Goal: Task Accomplishment & Management: Complete application form

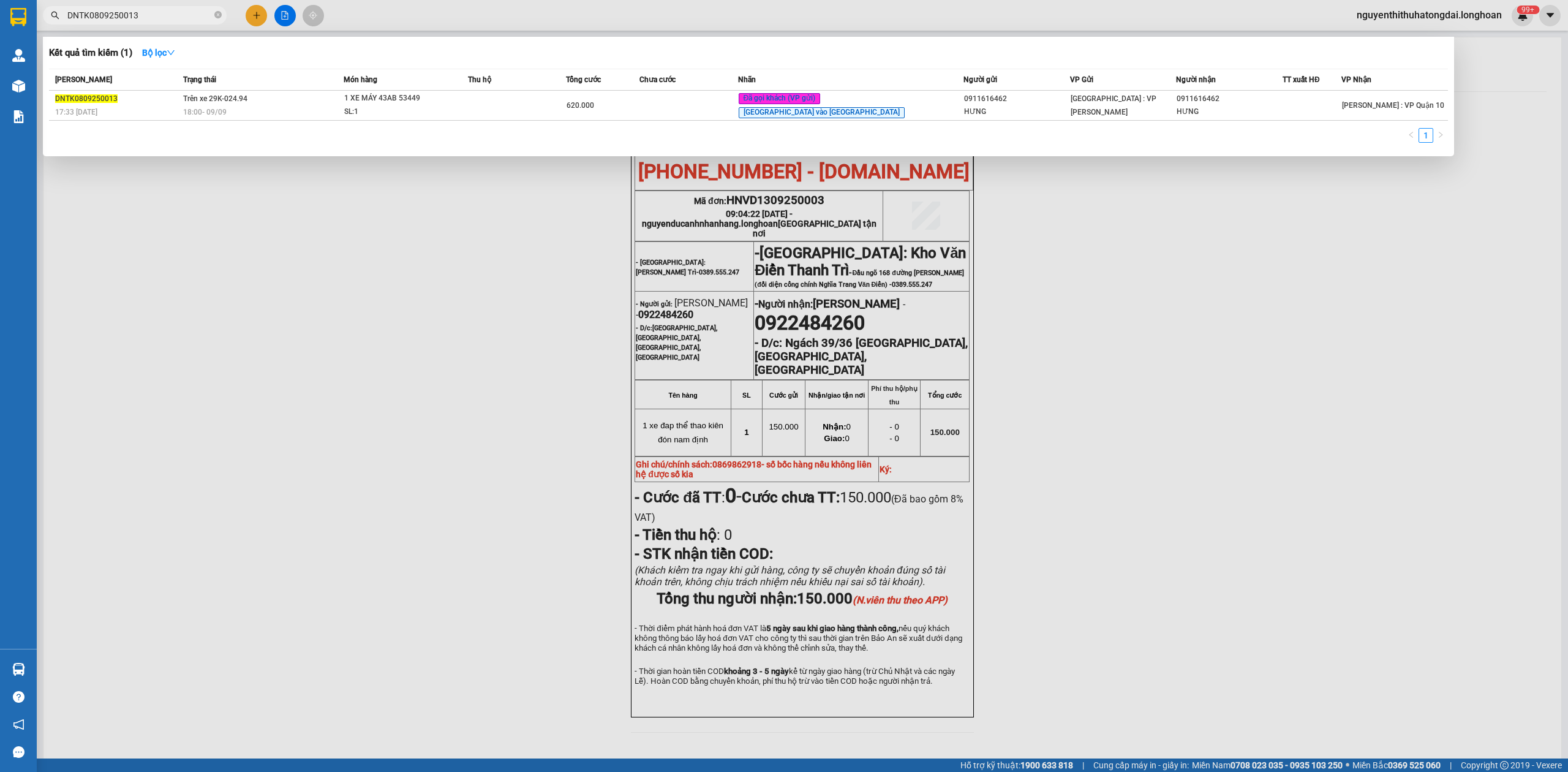
click at [145, 18] on input "DNTK0809250013" at bounding box center [140, 15] width 145 height 14
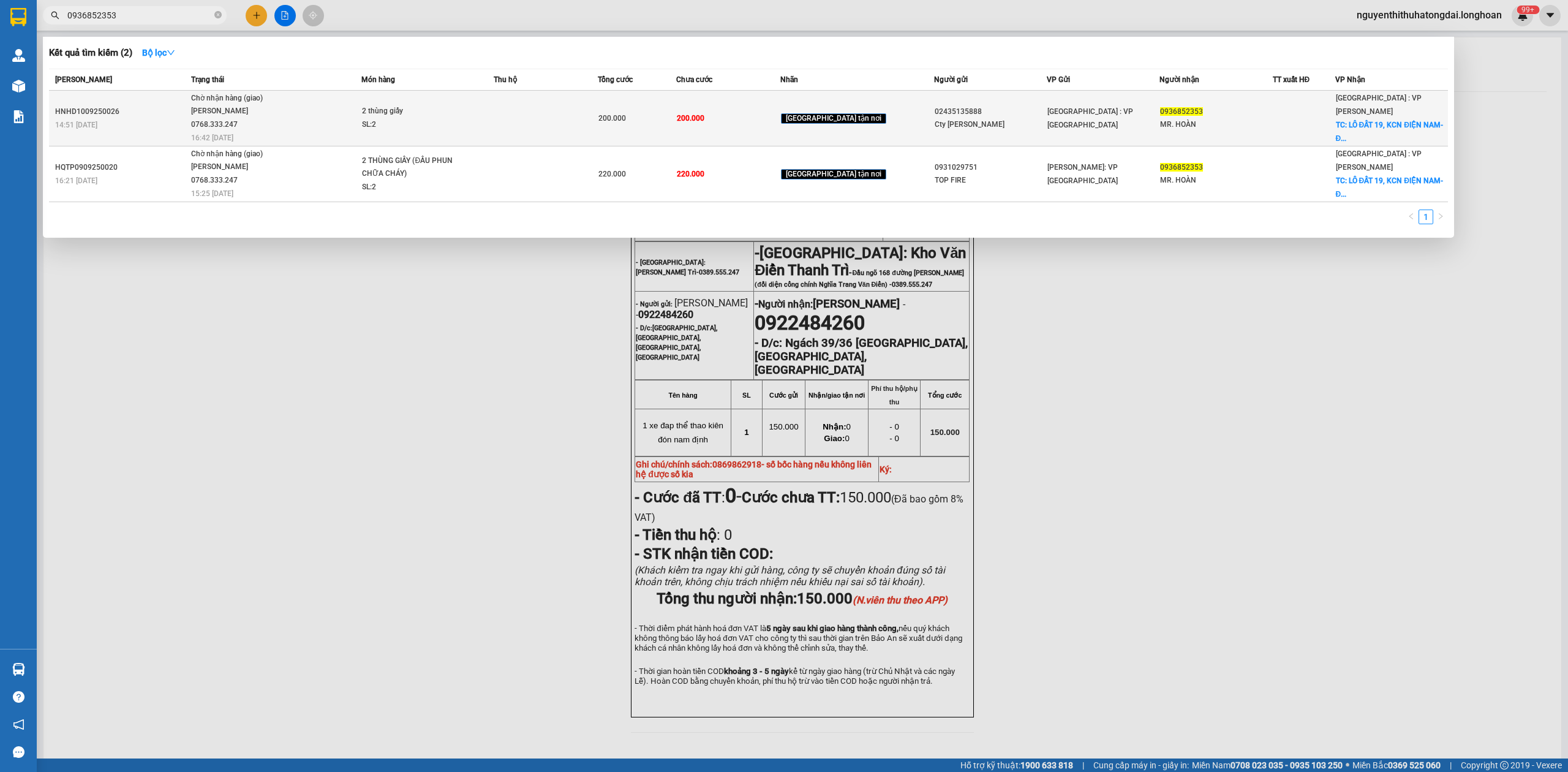
type input "0936852353"
click at [362, 123] on span "Chờ nhận hàng (giao) [PERSON_NAME] 0768.333.247 16:42 [DATE]" at bounding box center [275, 117] width 170 height 51
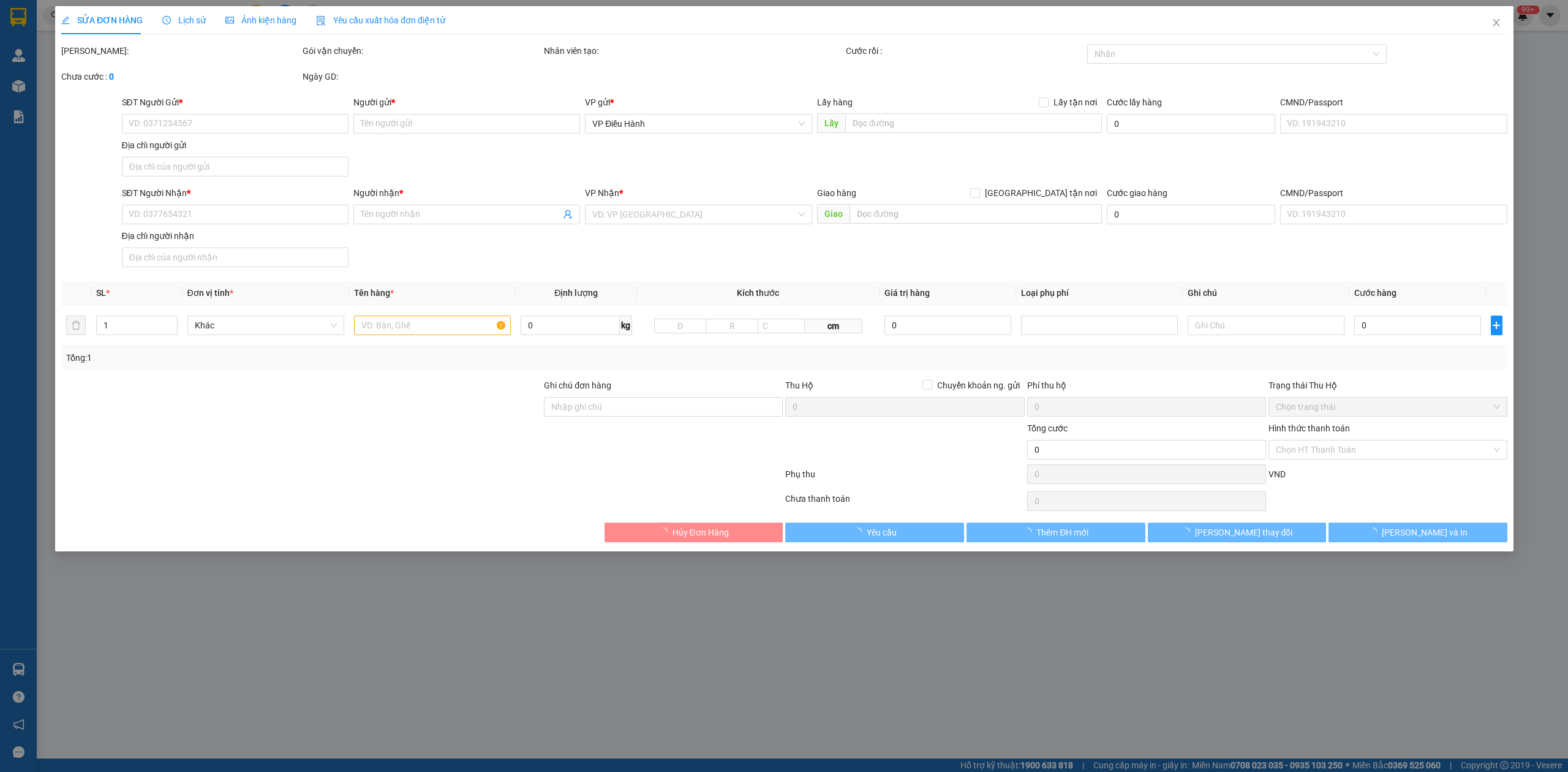
click at [176, 18] on span "Lịch sử" at bounding box center [184, 20] width 44 height 10
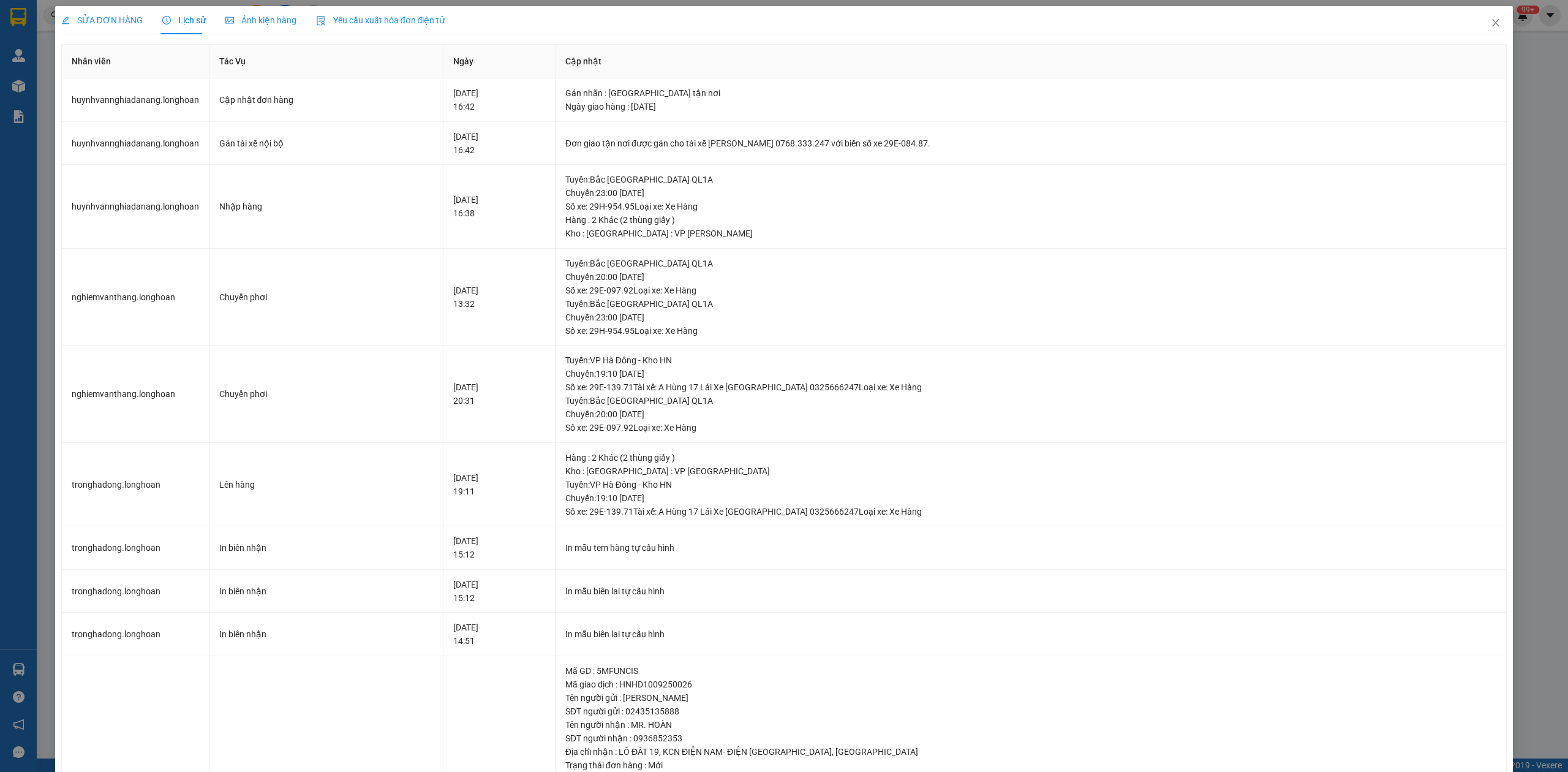
click at [115, 19] on span "SỬA ĐƠN HÀNG" at bounding box center [102, 20] width 82 height 10
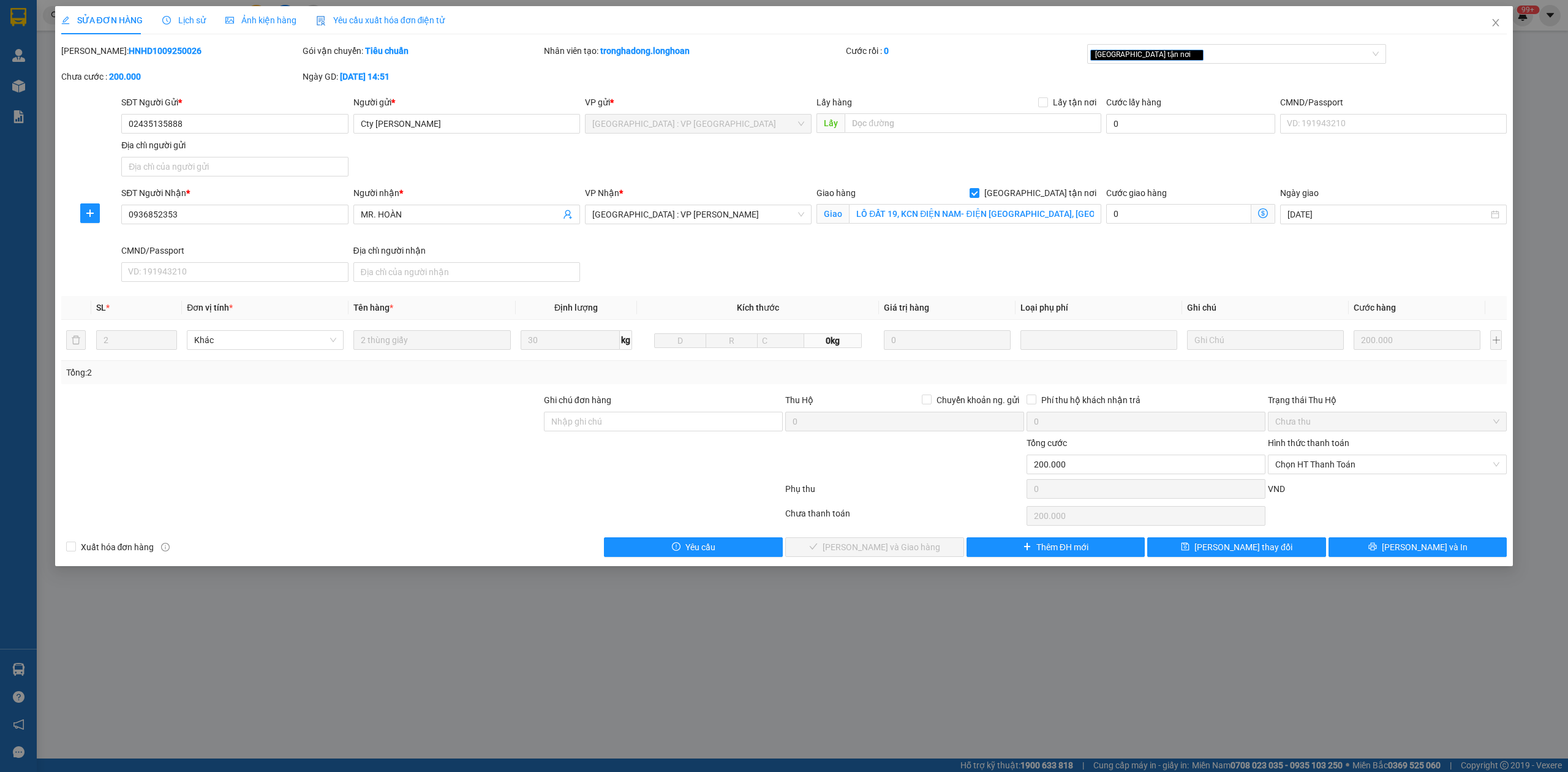
click at [182, 22] on span "Lịch sử" at bounding box center [184, 20] width 44 height 10
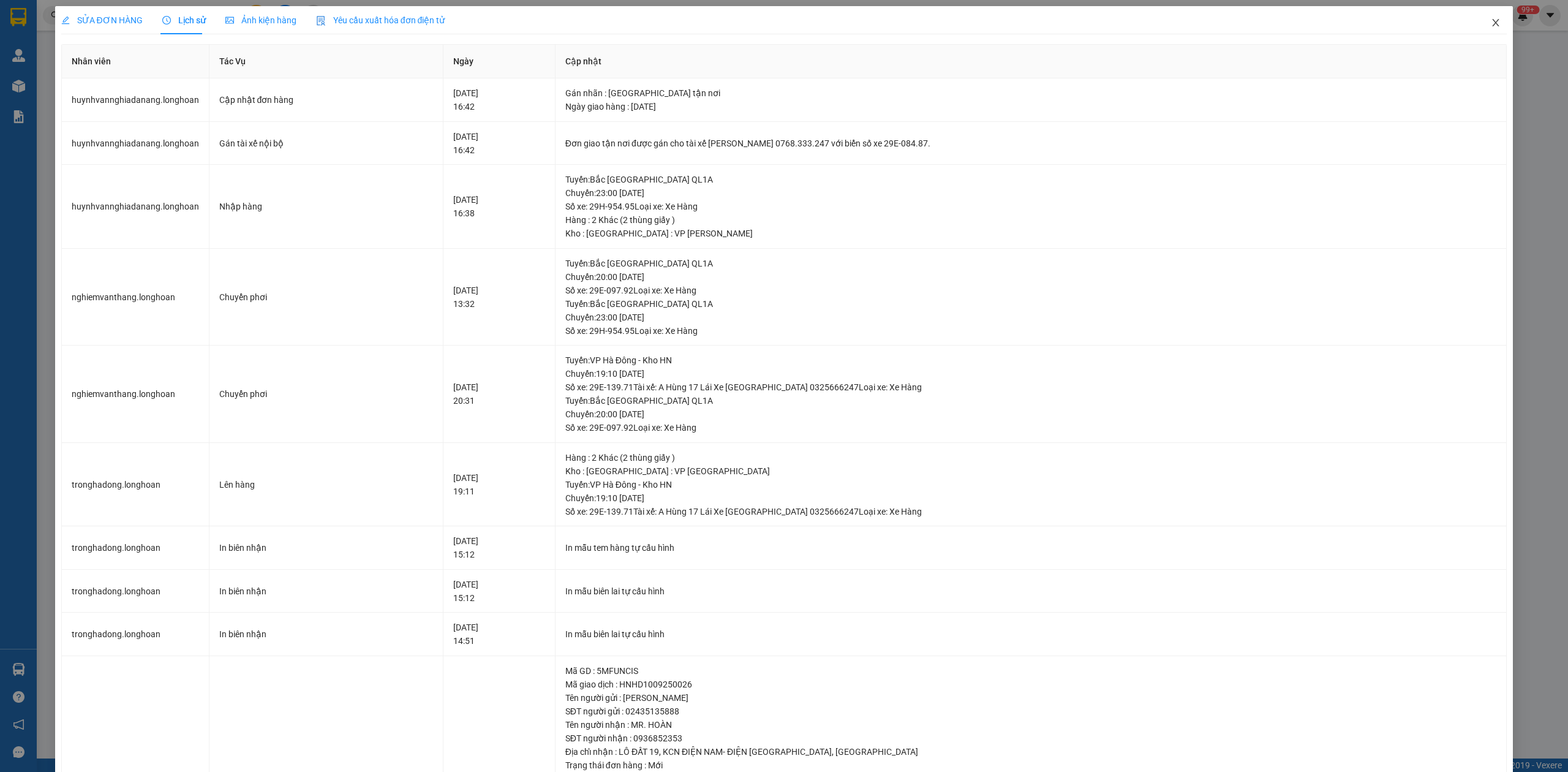
drag, startPoint x: 1486, startPoint y: 22, endPoint x: 912, endPoint y: 22, distance: 574.0
click at [1491, 22] on icon "close" at bounding box center [1496, 23] width 10 height 10
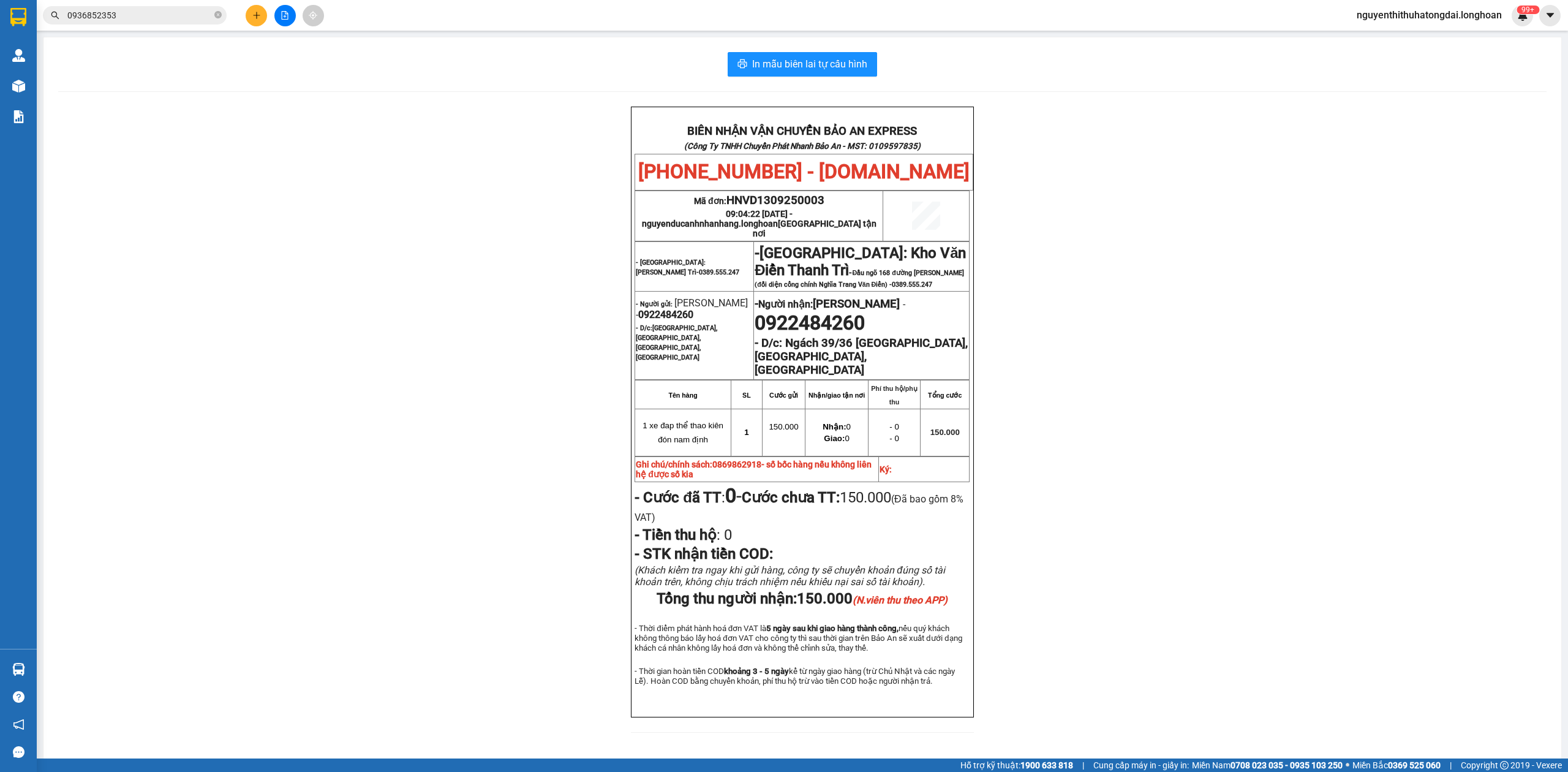
click at [1488, 19] on span "nguyenthithuhatongdai.longhoan" at bounding box center [1430, 14] width 165 height 15
click at [1491, 28] on li "Đăng xuất" at bounding box center [1427, 37] width 170 height 19
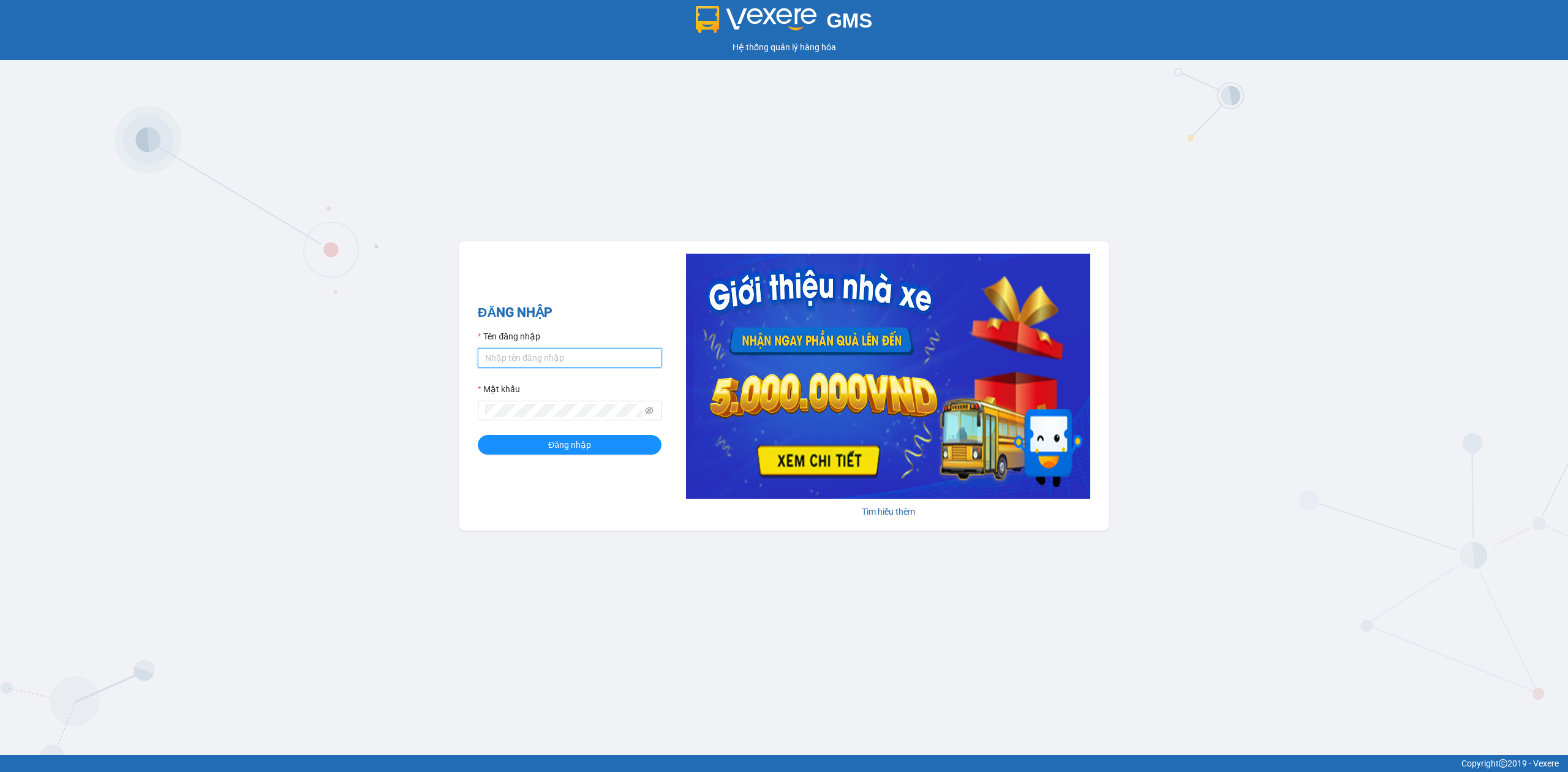
click at [544, 364] on input "Tên đăng nhập" at bounding box center [570, 357] width 184 height 19
type input "nguyenthithuhatongdai.longhoan"
click at [646, 414] on span at bounding box center [570, 410] width 184 height 19
click at [649, 414] on icon "eye-invisible" at bounding box center [649, 410] width 9 height 9
click at [478, 435] on button "Đăng nhập" at bounding box center [570, 444] width 184 height 19
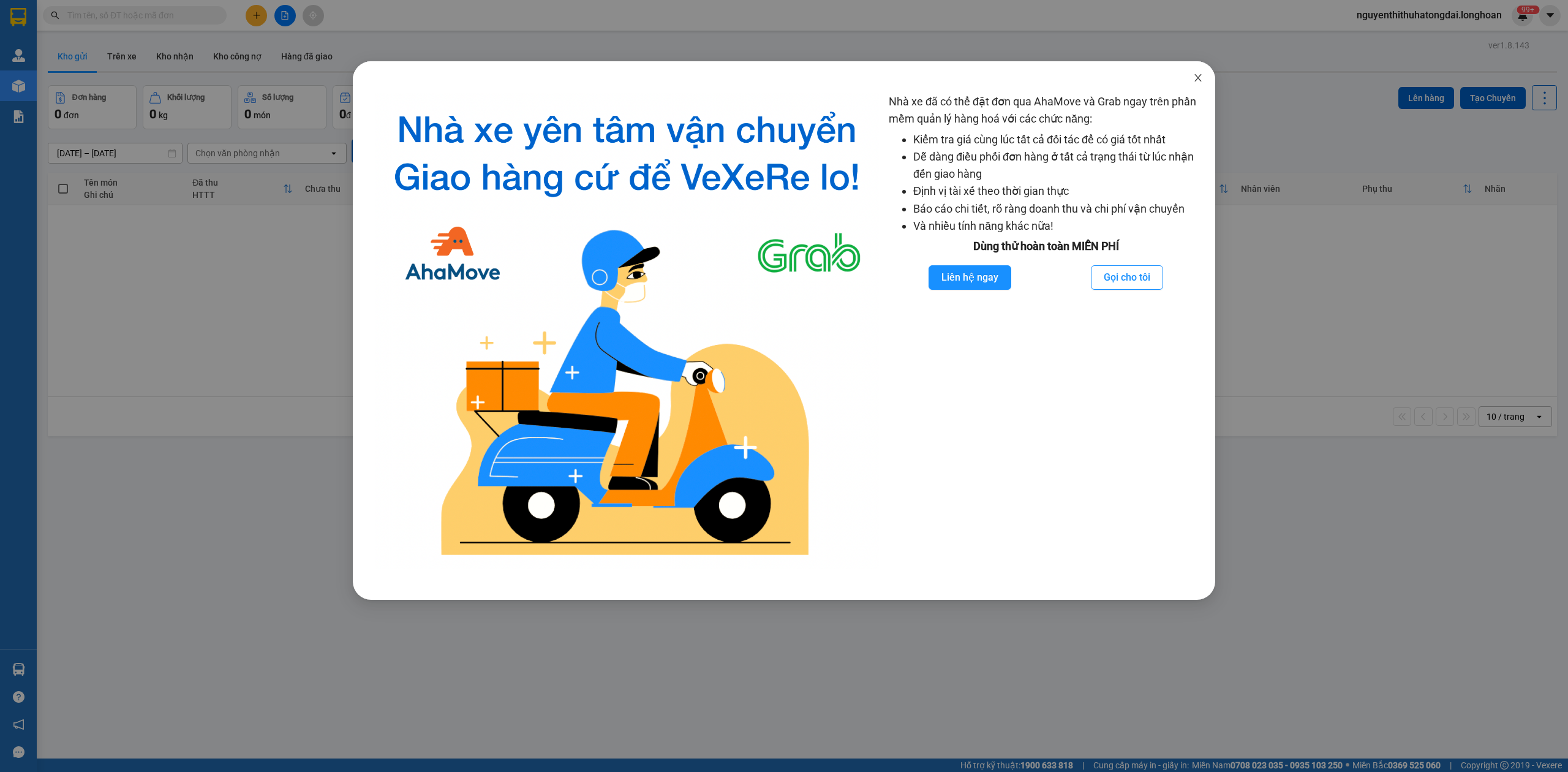
click at [1196, 84] on span "Close" at bounding box center [1198, 78] width 34 height 34
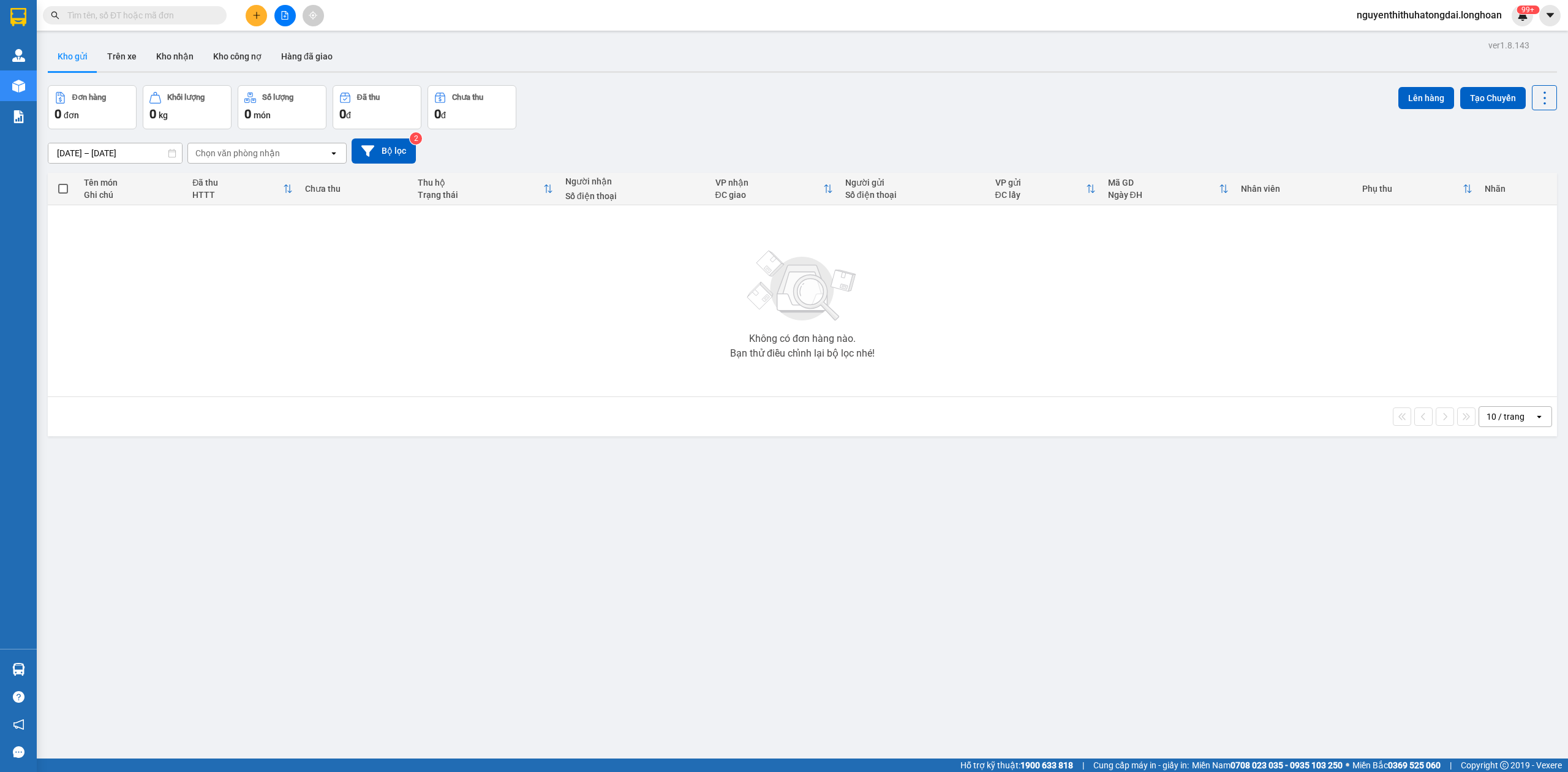
click at [125, 17] on input "text" at bounding box center [140, 15] width 145 height 14
paste input "0333 594933"
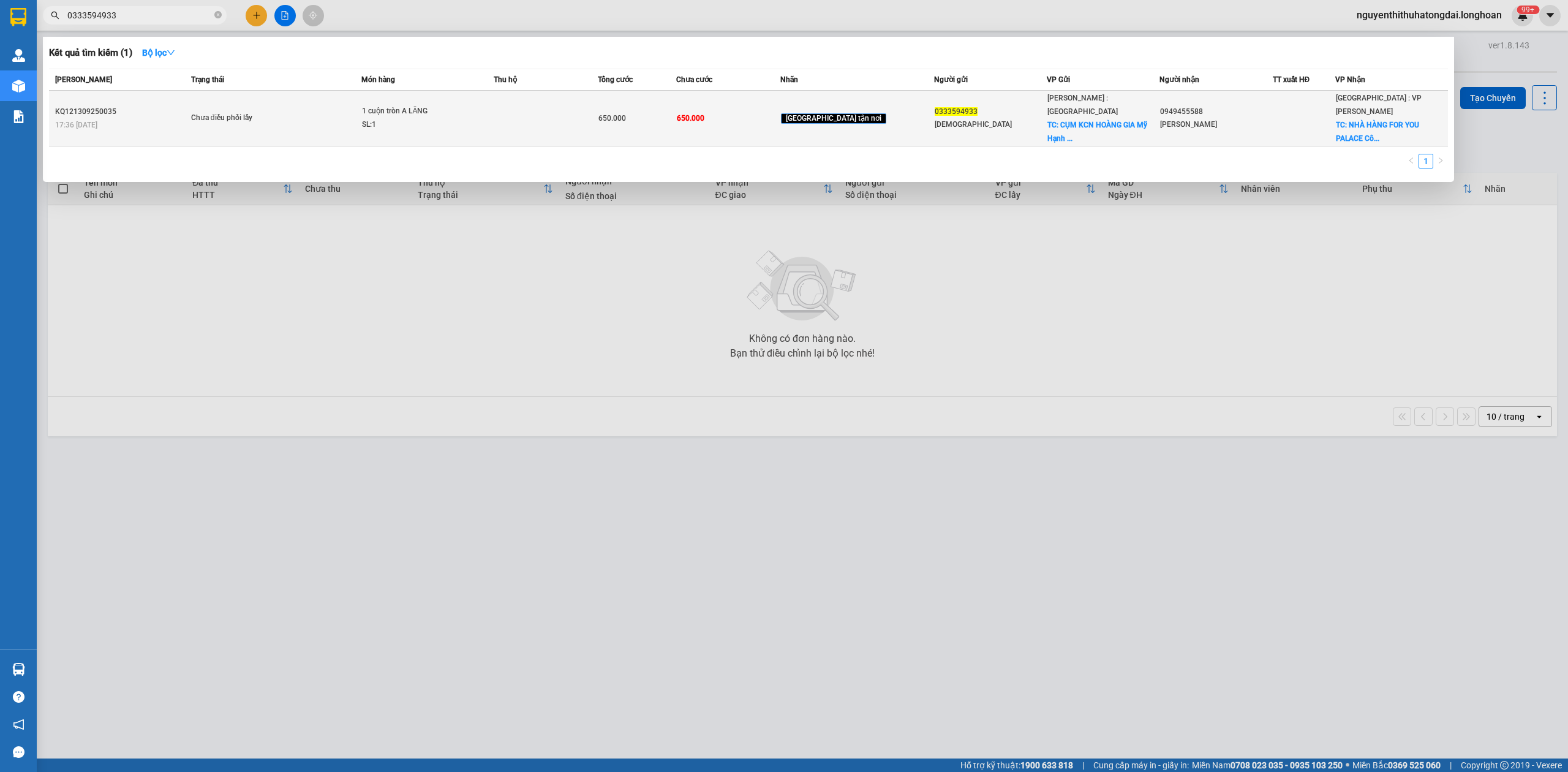
type input "0333594933"
click at [343, 111] on span "Chưa điều phối lấy" at bounding box center [275, 118] width 170 height 14
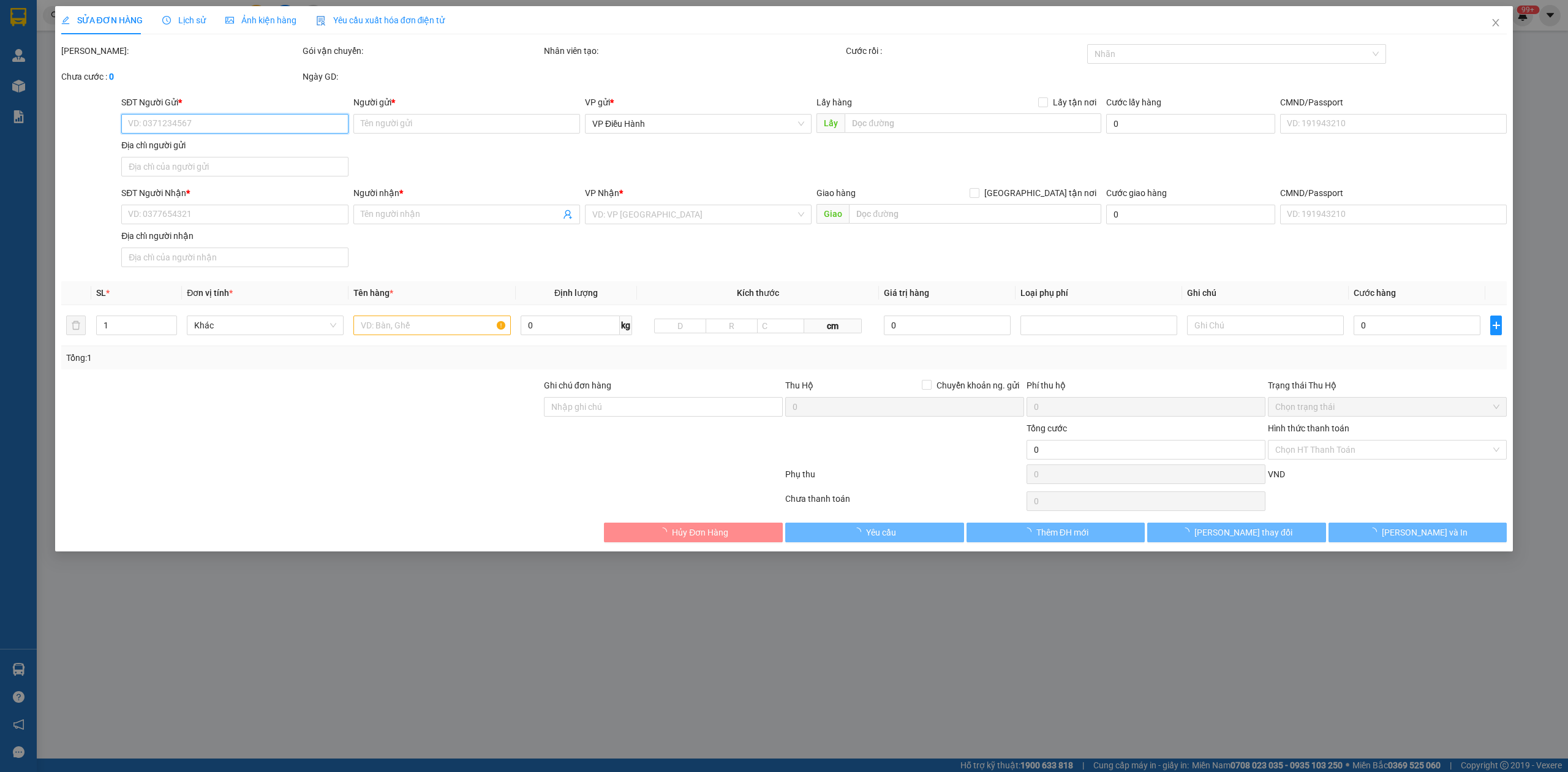
type input "0333594933"
type input "Hồng Hòa"
checkbox input "true"
type input "CỤM KCN HOÀNG GIA Mỹ Hạnh Nam, Đức Hòa, Long An, Việt Nam"
type input "0949455588"
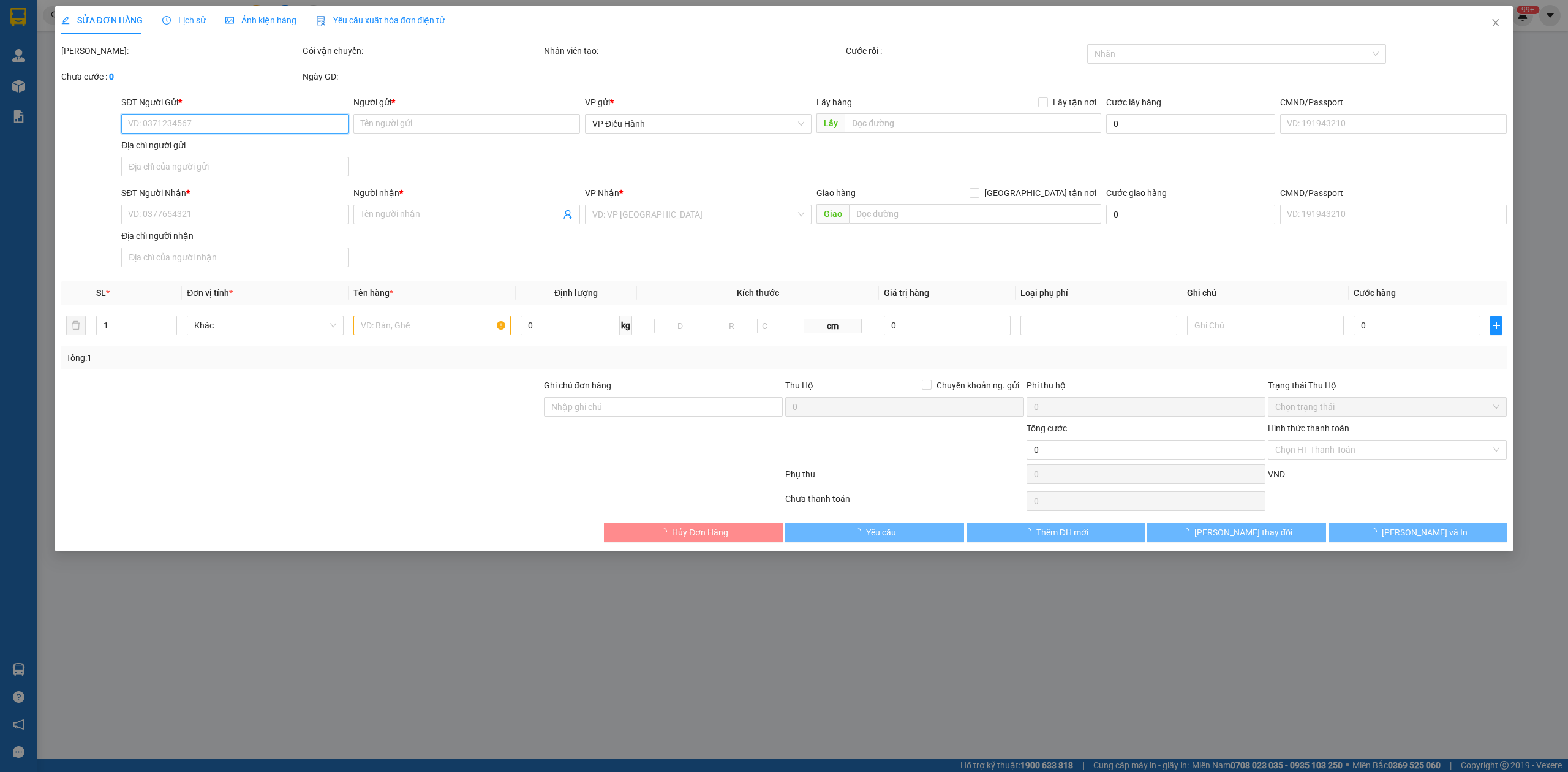
type input "Anh Đức"
checkbox input "true"
type input "NHÀ HÀNG FOR YOU PALACE Công viên trung tâm đường 2 tháng 9 For You Palace, Hải…"
type input "650.000"
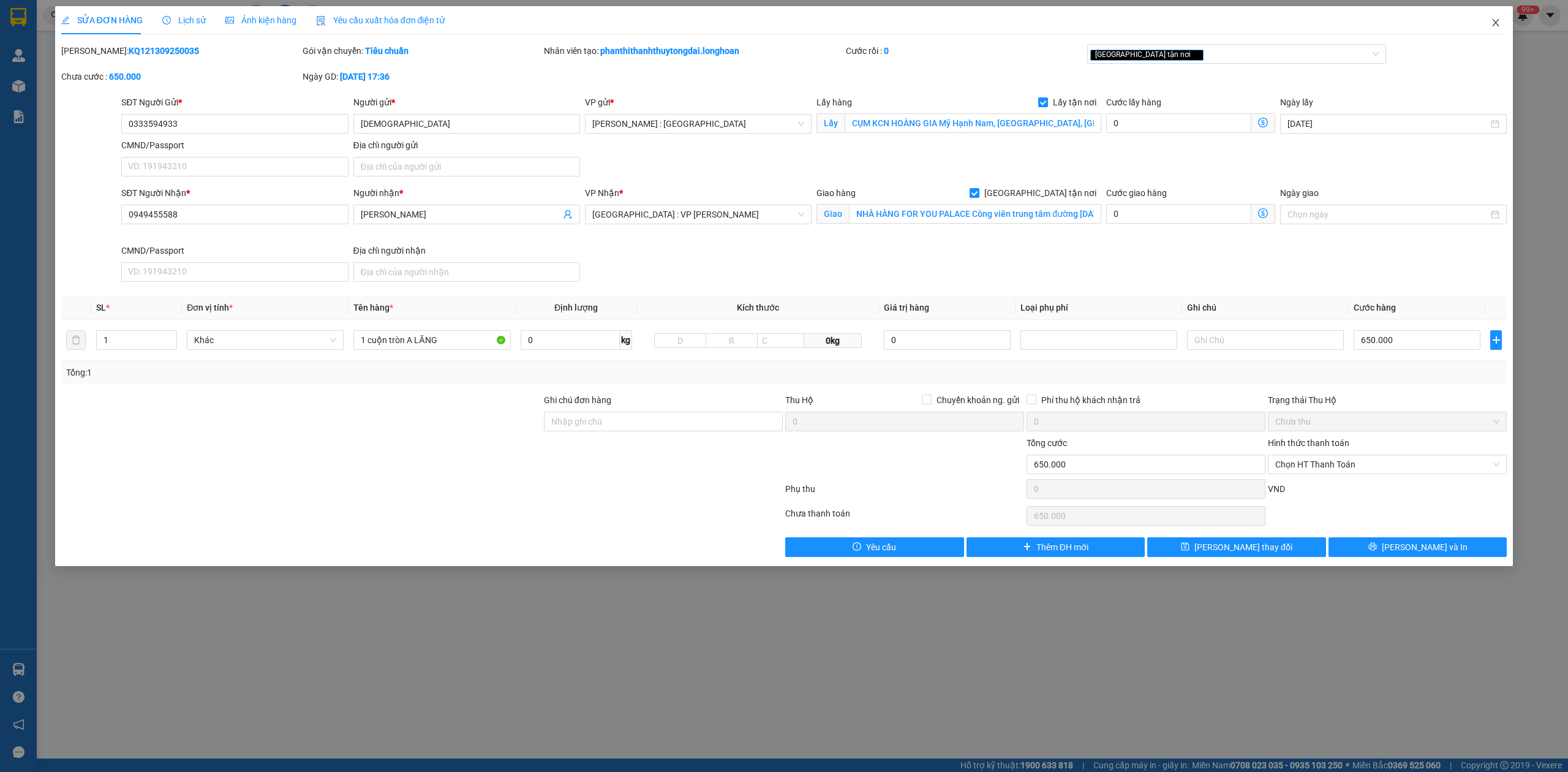
click at [1497, 26] on icon "close" at bounding box center [1496, 23] width 10 height 10
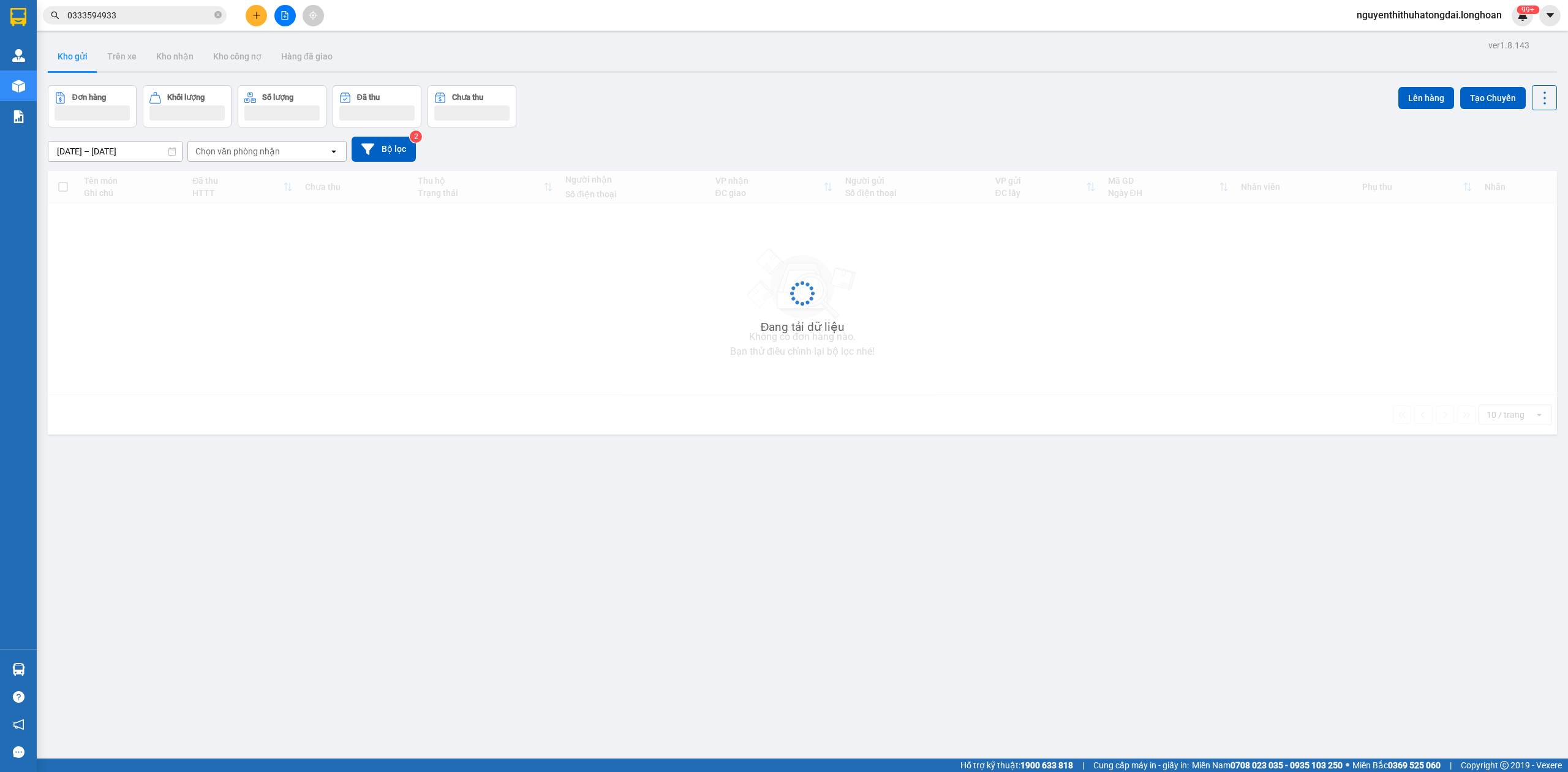
click at [107, 21] on input "0333594933" at bounding box center [140, 15] width 145 height 14
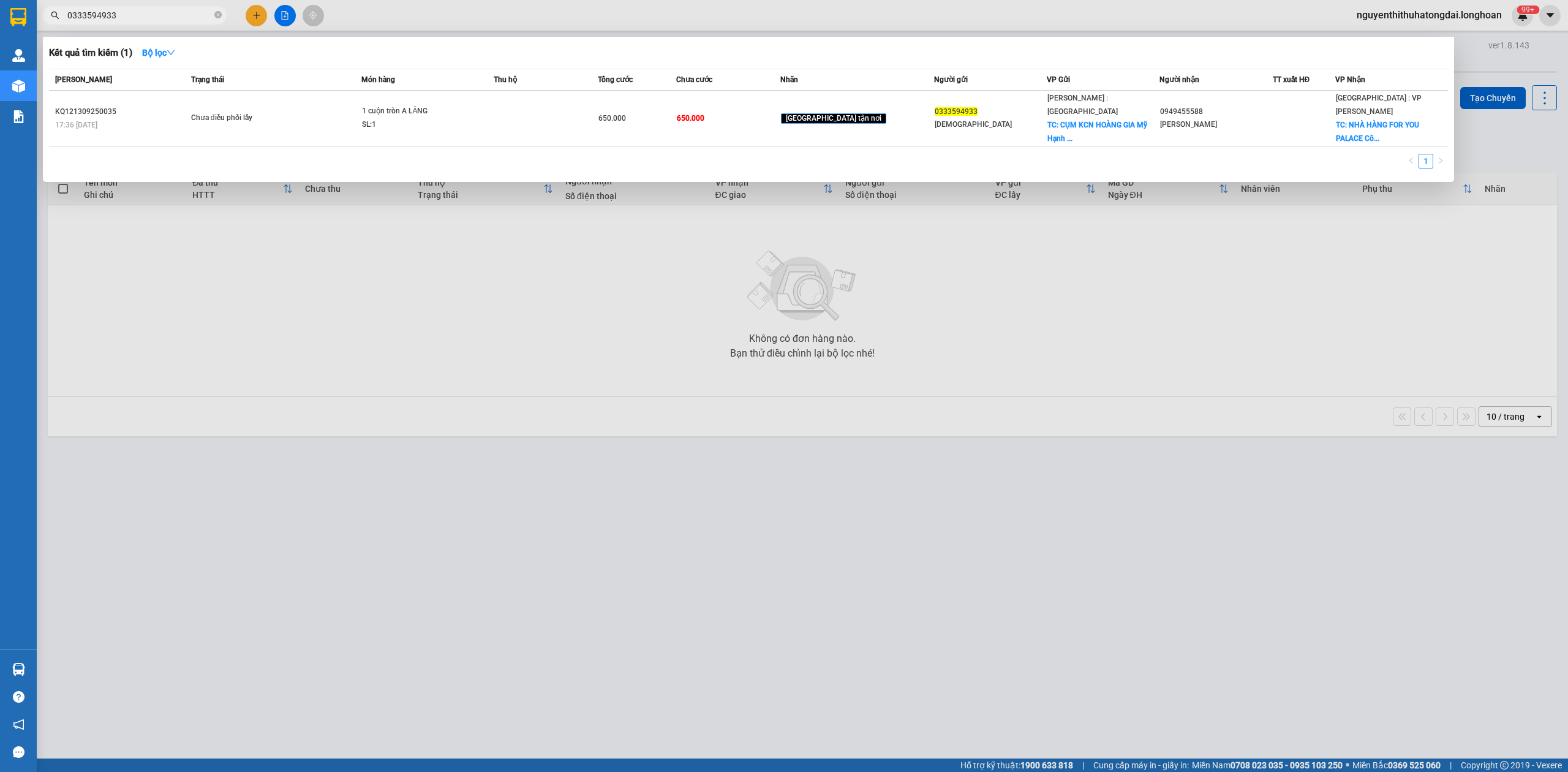
click at [107, 21] on input "0333594933" at bounding box center [140, 15] width 145 height 14
paste input "942878735"
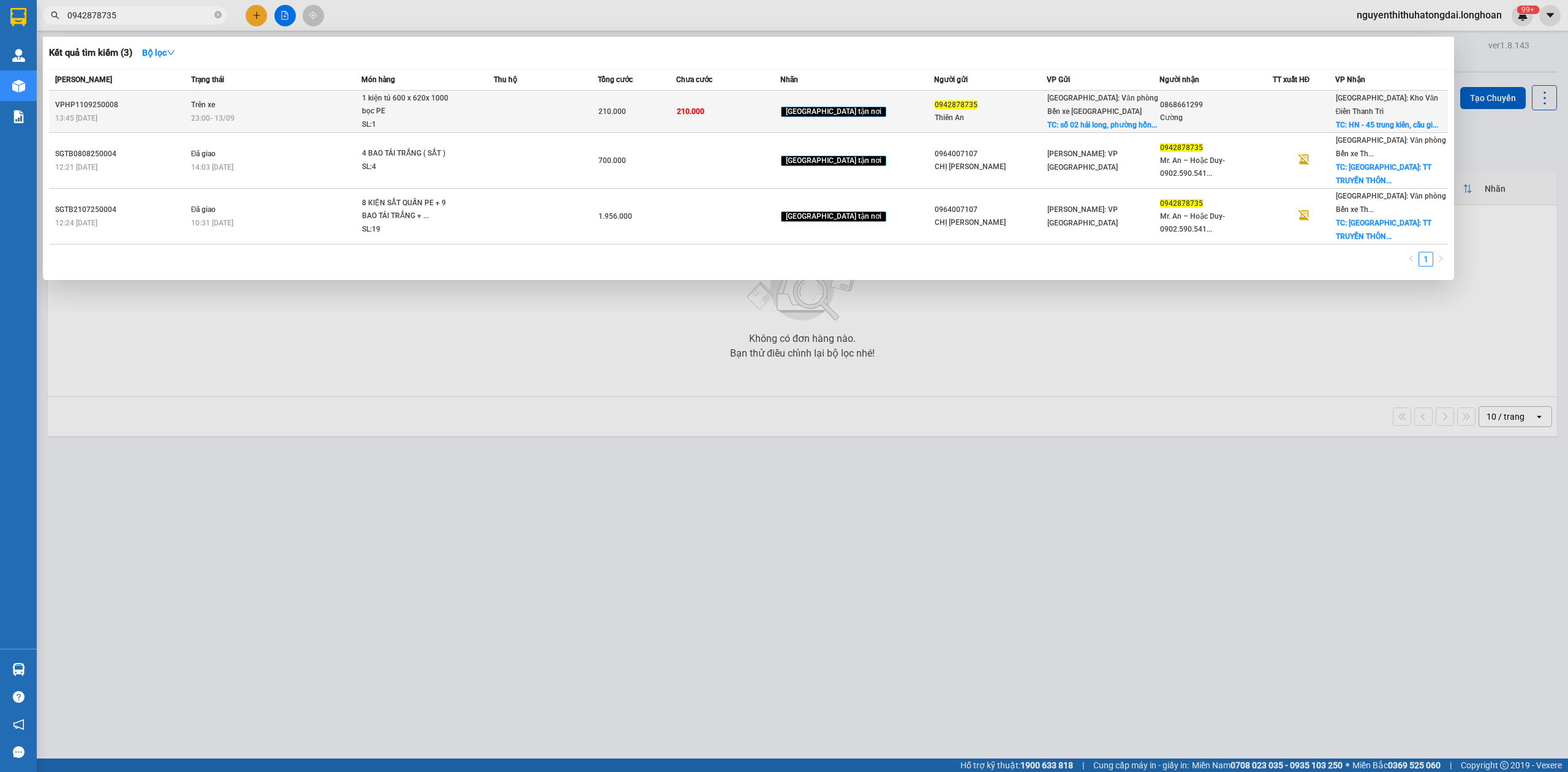
type input "0942878735"
click at [528, 107] on td at bounding box center [545, 111] width 104 height 42
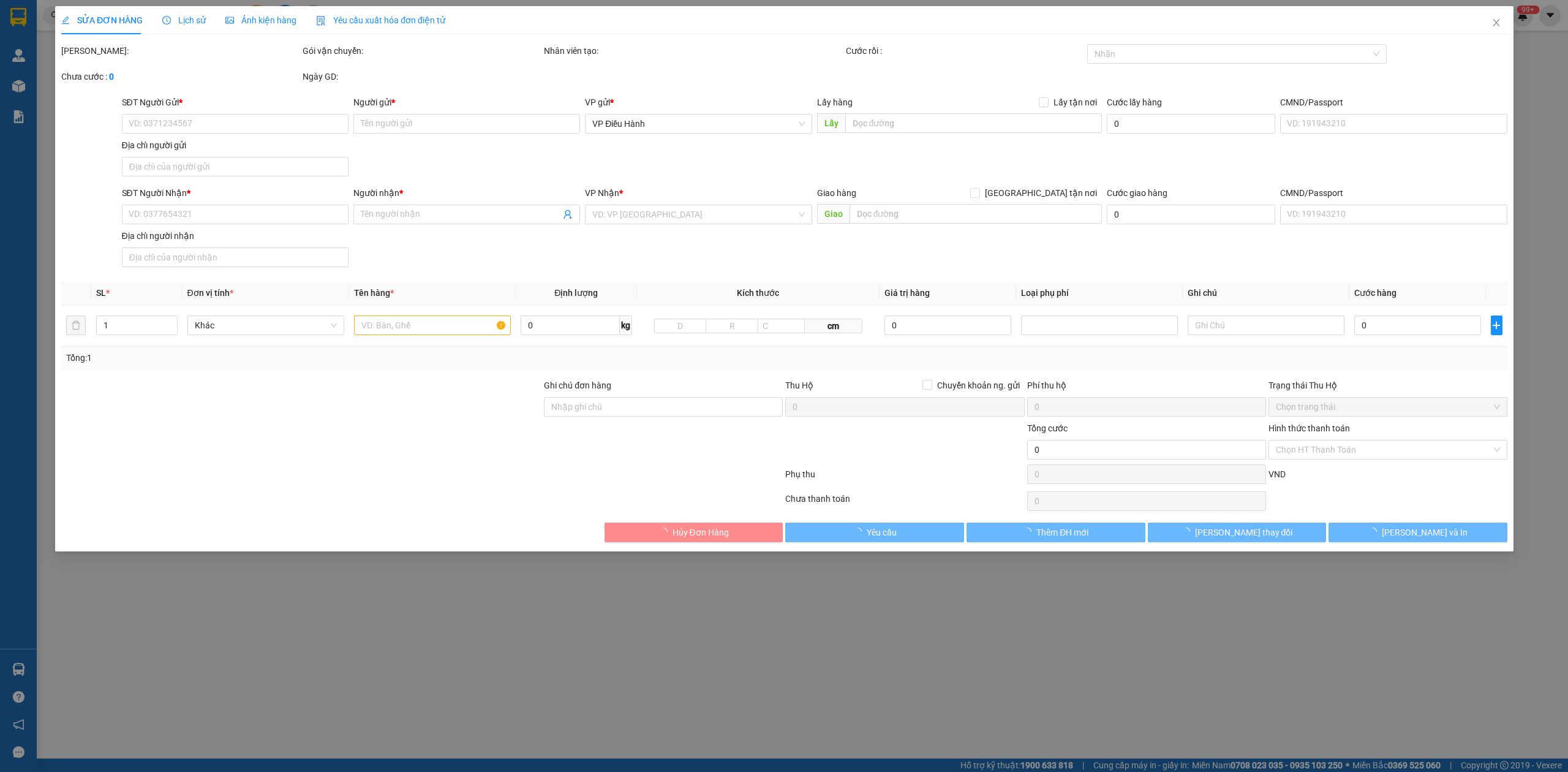
type input "0942878735"
type input "Thiên An"
checkbox input "true"
type input "số 02 hải long, phường hồng hải, tp. Hạ long"
type input "0868661299"
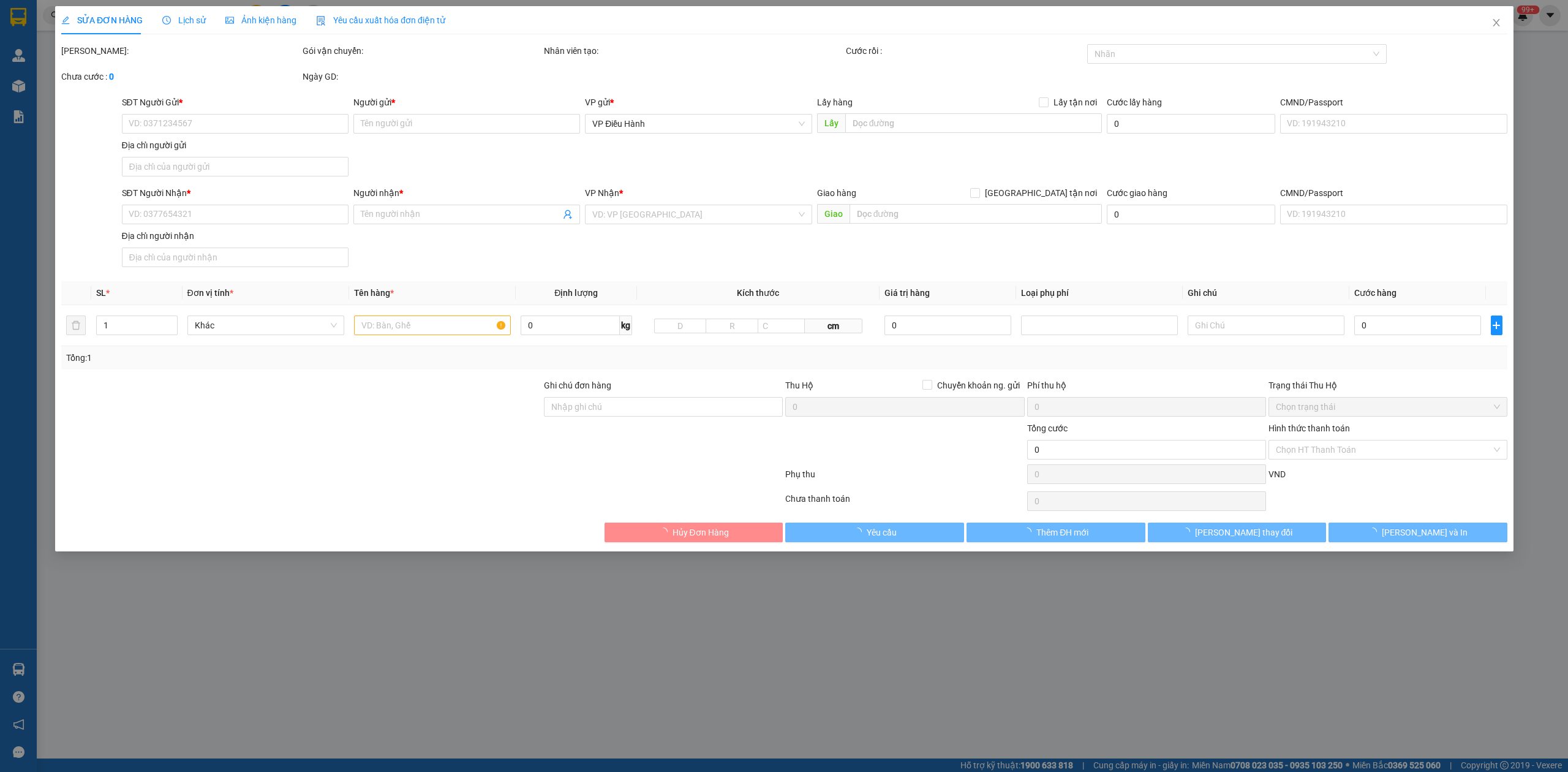
type input "Cường"
checkbox input "true"
type input "HN - 45 trung kiên, cầu giấy, hà nộ"
type input "210.000"
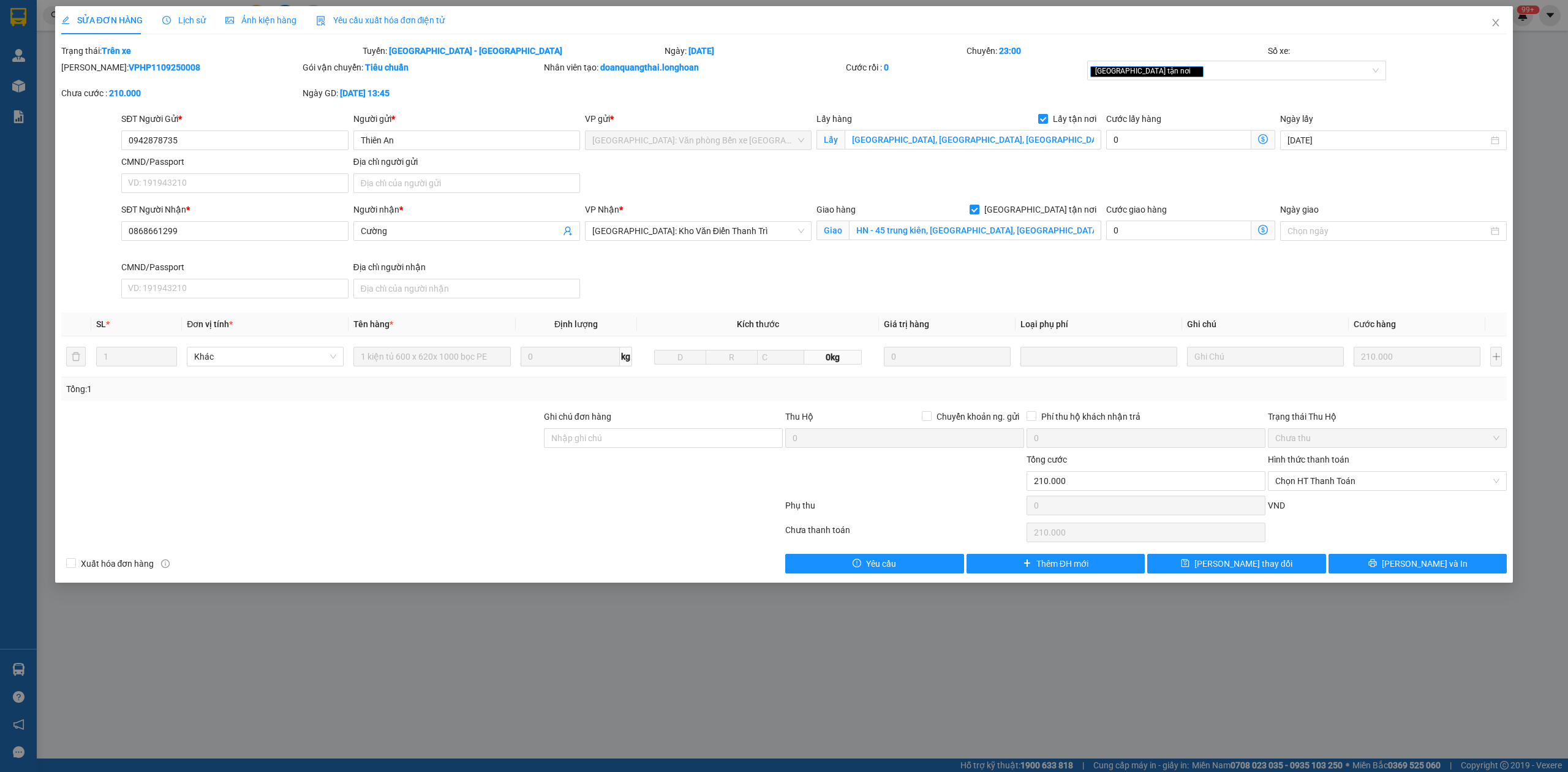
click at [187, 15] on span "Lịch sử" at bounding box center [184, 20] width 44 height 10
